Goal: Task Accomplishment & Management: Manage account settings

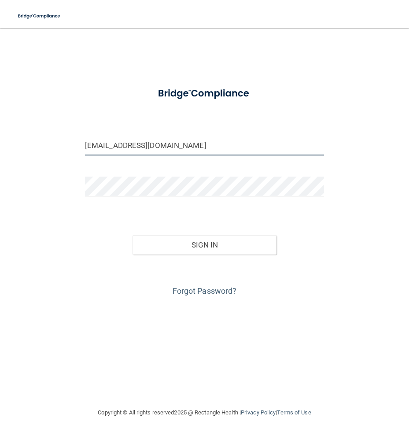
drag, startPoint x: 167, startPoint y: 145, endPoint x: 36, endPoint y: 161, distance: 132.1
click at [36, 161] on div "[EMAIL_ADDRESS][DOMAIN_NAME] Invalid email/password. You don't have permission …" at bounding box center [205, 217] width 374 height 361
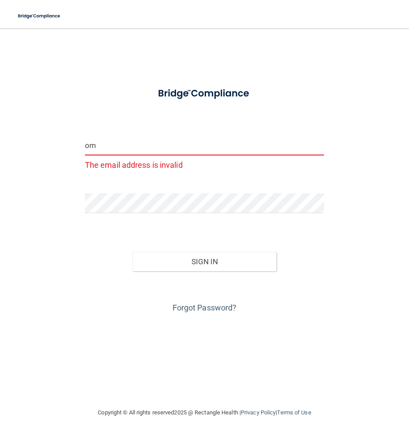
type input "m"
type input "[EMAIL_ADDRESS][DOMAIN_NAME]"
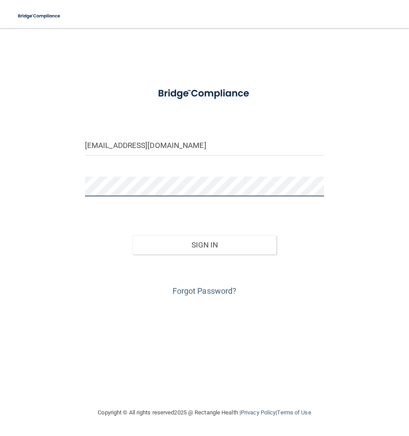
click at [11, 196] on main "[EMAIL_ADDRESS][DOMAIN_NAME] Invalid email/password. You don't have permission …" at bounding box center [204, 231] width 409 height 407
click at [132, 235] on button "Sign In" at bounding box center [203, 244] width 143 height 19
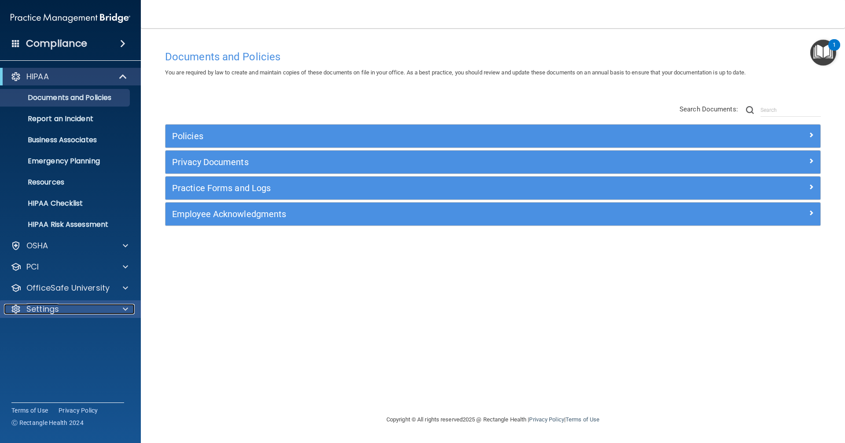
click at [128, 310] on div at bounding box center [124, 309] width 22 height 11
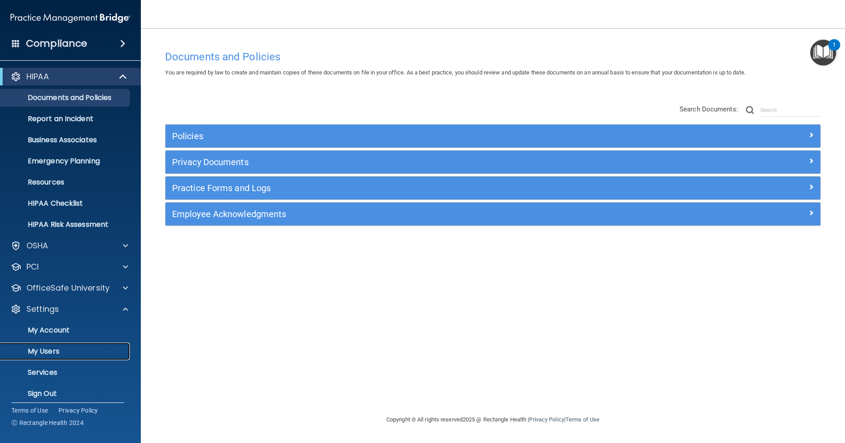
click at [57, 358] on link "My Users" at bounding box center [60, 351] width 139 height 18
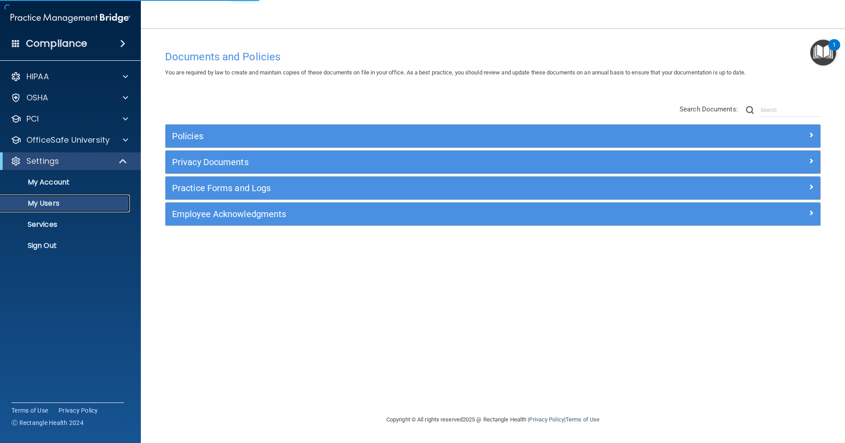
select select "20"
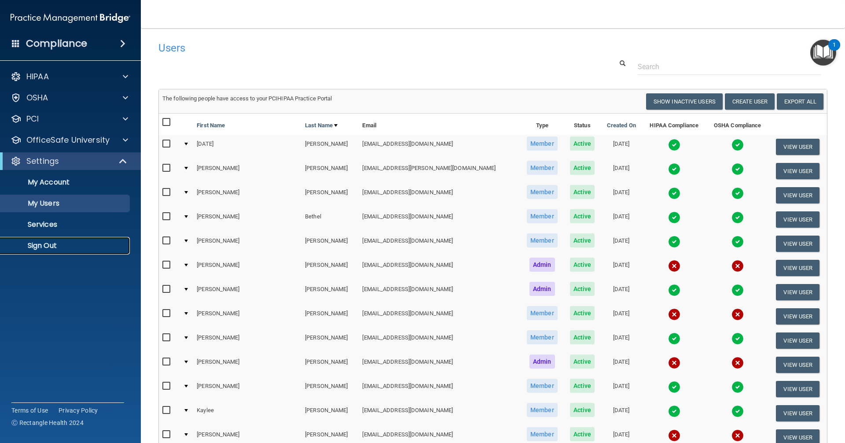
click at [85, 242] on p "Sign Out" at bounding box center [66, 245] width 120 height 9
